Goal: Task Accomplishment & Management: Manage account settings

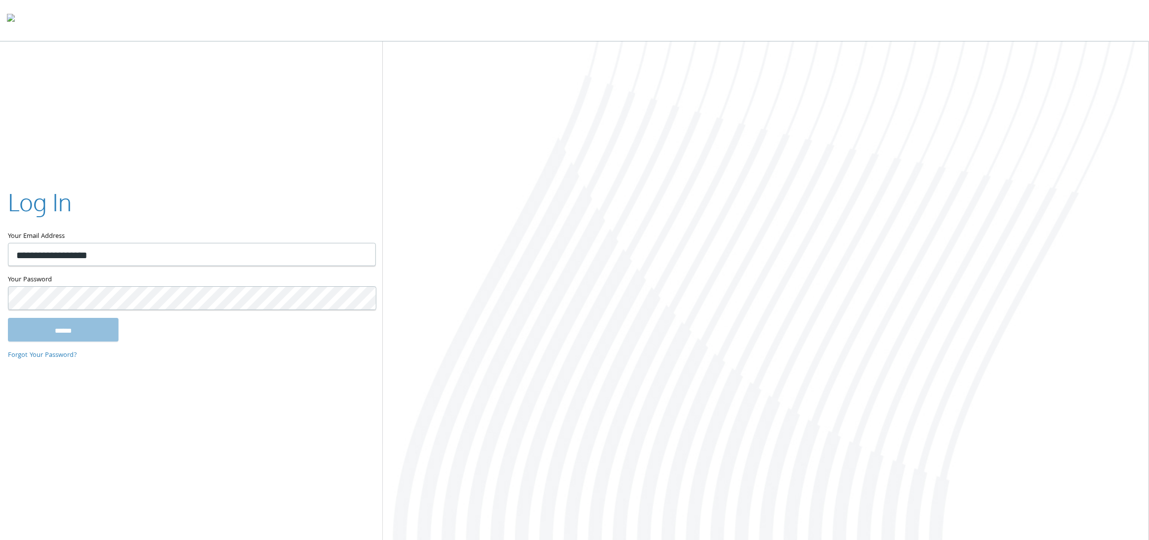
type input "**********"
click at [8, 318] on input "******" at bounding box center [63, 330] width 111 height 24
